Goal: Task Accomplishment & Management: Use online tool/utility

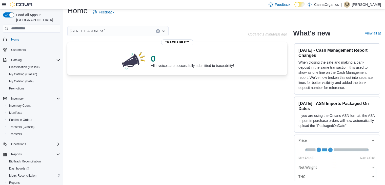
scroll to position [11, 0]
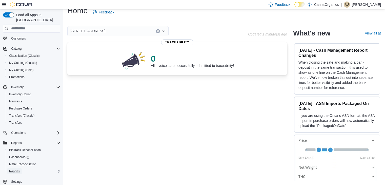
click at [14, 169] on span "Reports" at bounding box center [14, 171] width 11 height 4
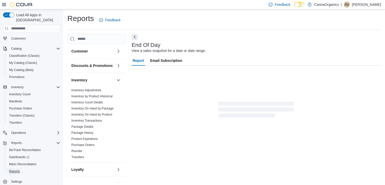
scroll to position [2, 0]
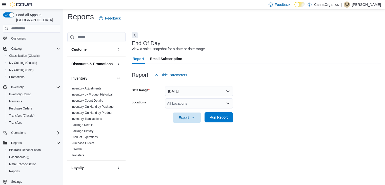
click at [218, 116] on span "Run Report" at bounding box center [219, 117] width 18 height 5
